Goal: Find specific page/section: Find specific page/section

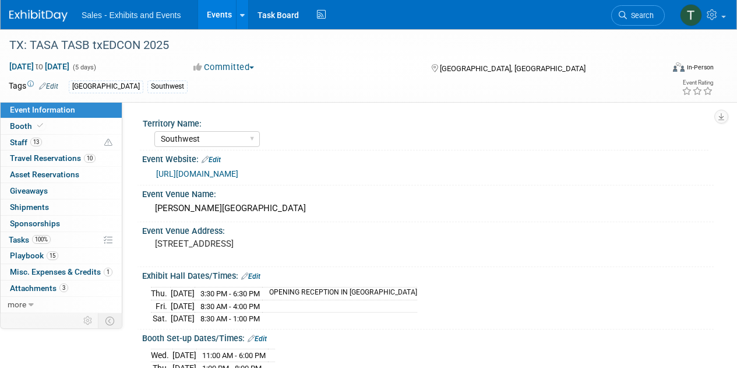
select select "Southwest"
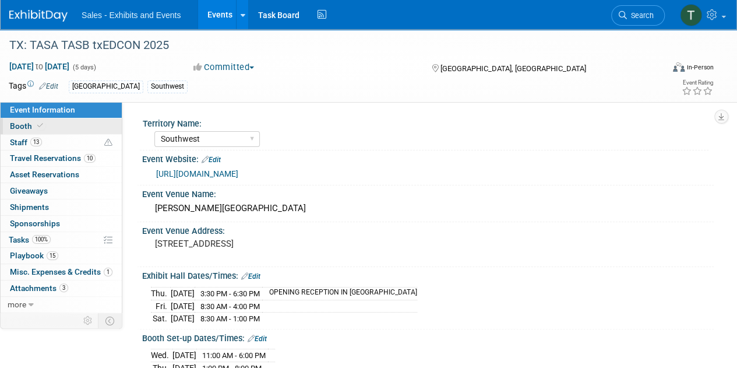
click at [20, 126] on span "Booth" at bounding box center [28, 125] width 36 height 9
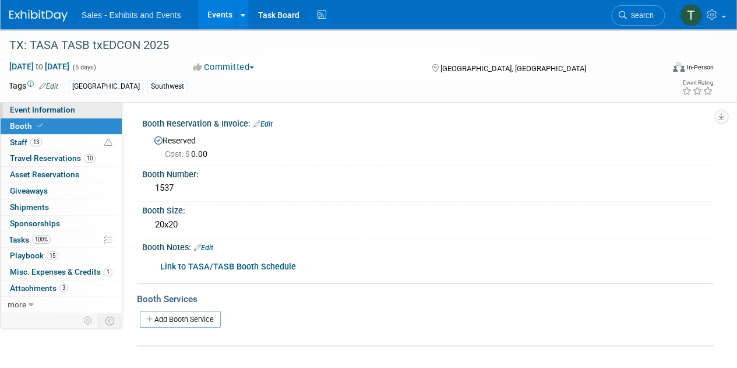
click at [41, 105] on span "Event Information" at bounding box center [42, 109] width 65 height 9
select select "Southwest"
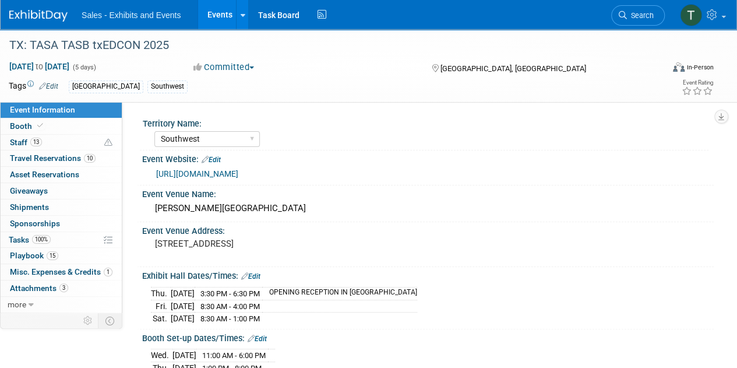
click at [223, 67] on button "Committed" at bounding box center [223, 67] width 69 height 12
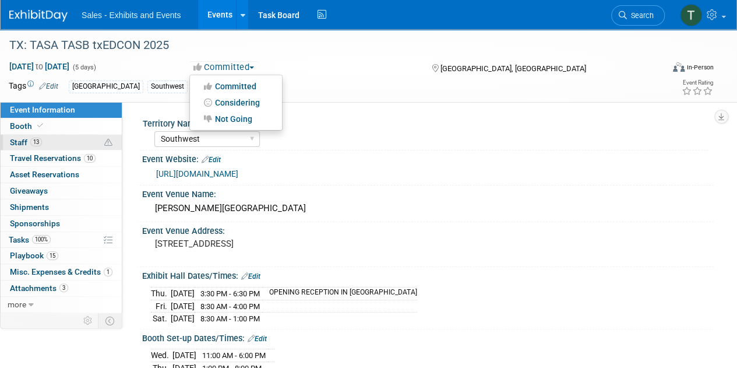
click at [15, 140] on span "Staff 13" at bounding box center [26, 142] width 32 height 9
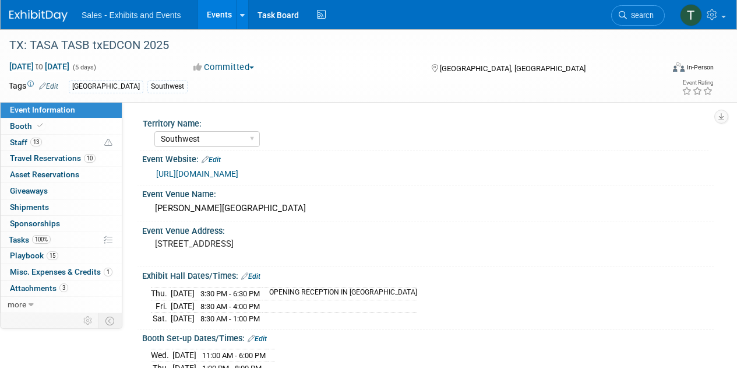
select select "Southwest"
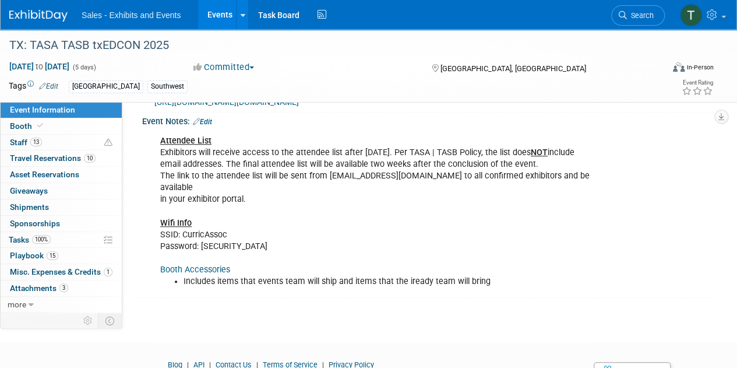
scroll to position [421, 0]
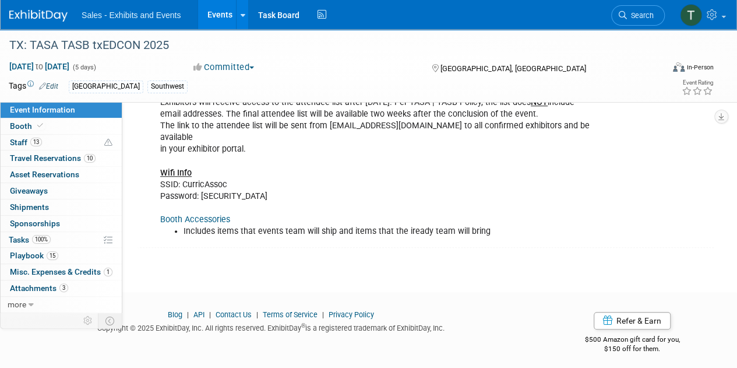
click at [186, 214] on link "Booth Accessories" at bounding box center [195, 219] width 70 height 10
click at [16, 125] on span "Booth" at bounding box center [28, 125] width 36 height 9
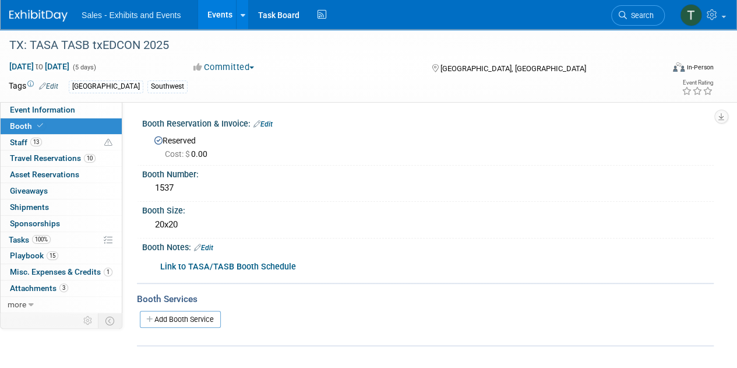
click at [193, 263] on b "Link to TASA/TASB Booth Schedule" at bounding box center [228, 267] width 136 height 10
